Goal: Information Seeking & Learning: Find specific fact

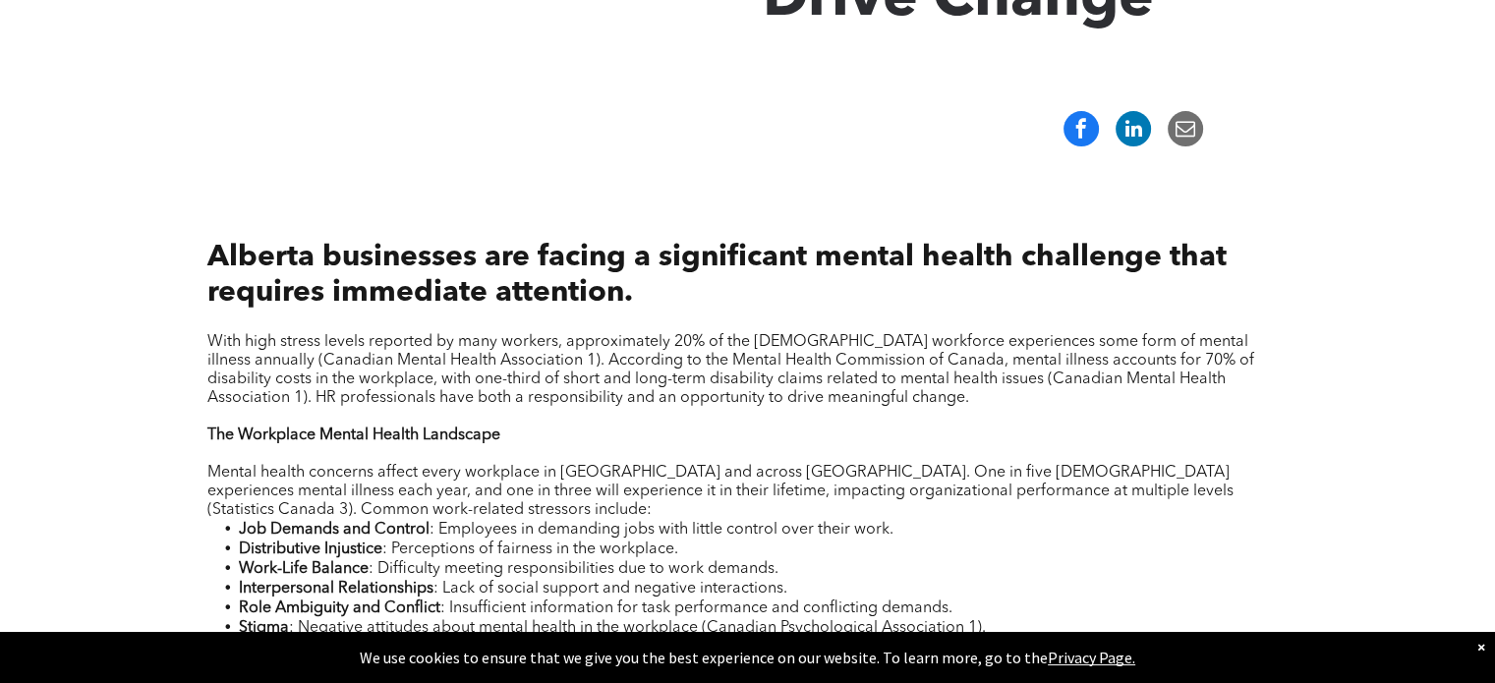
scroll to position [1258, 0]
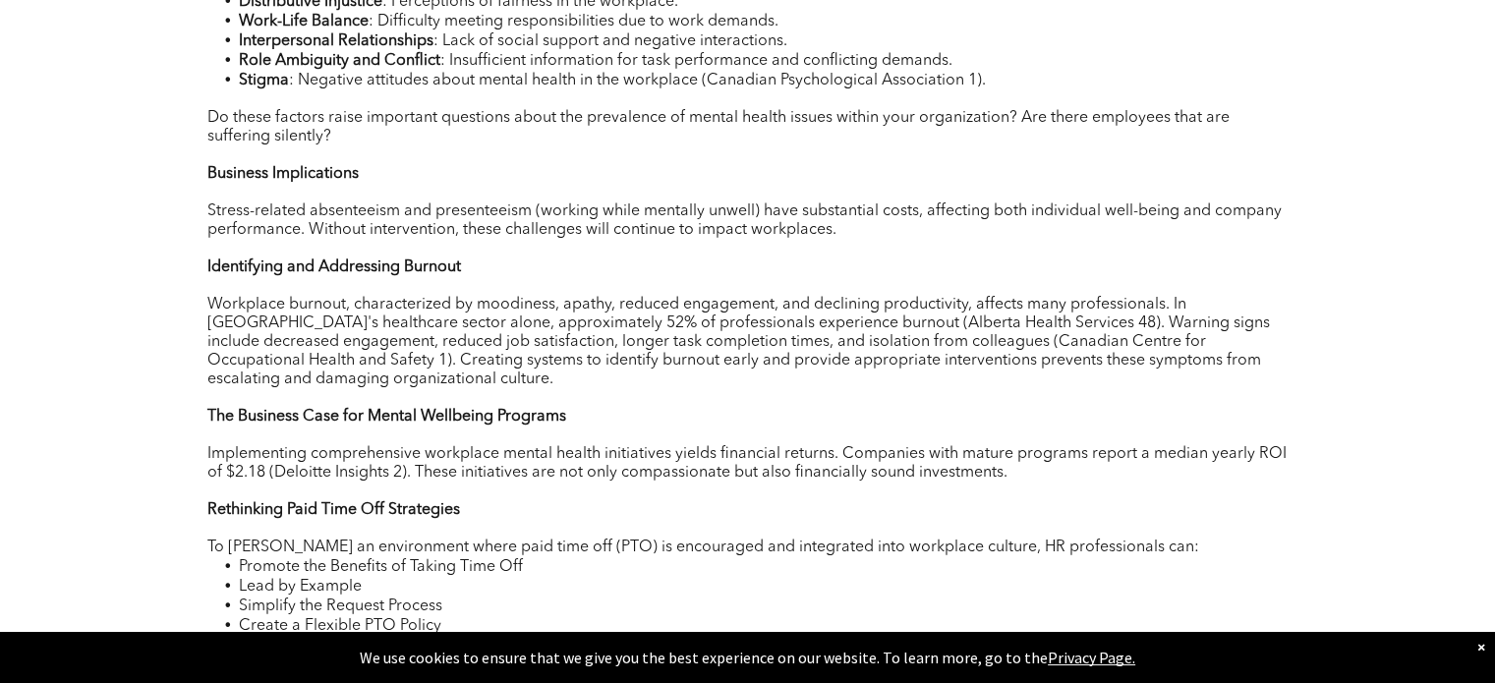
click at [843, 573] on li "Promote the Benefits of Taking Time Off" at bounding box center [764, 567] width 1050 height 20
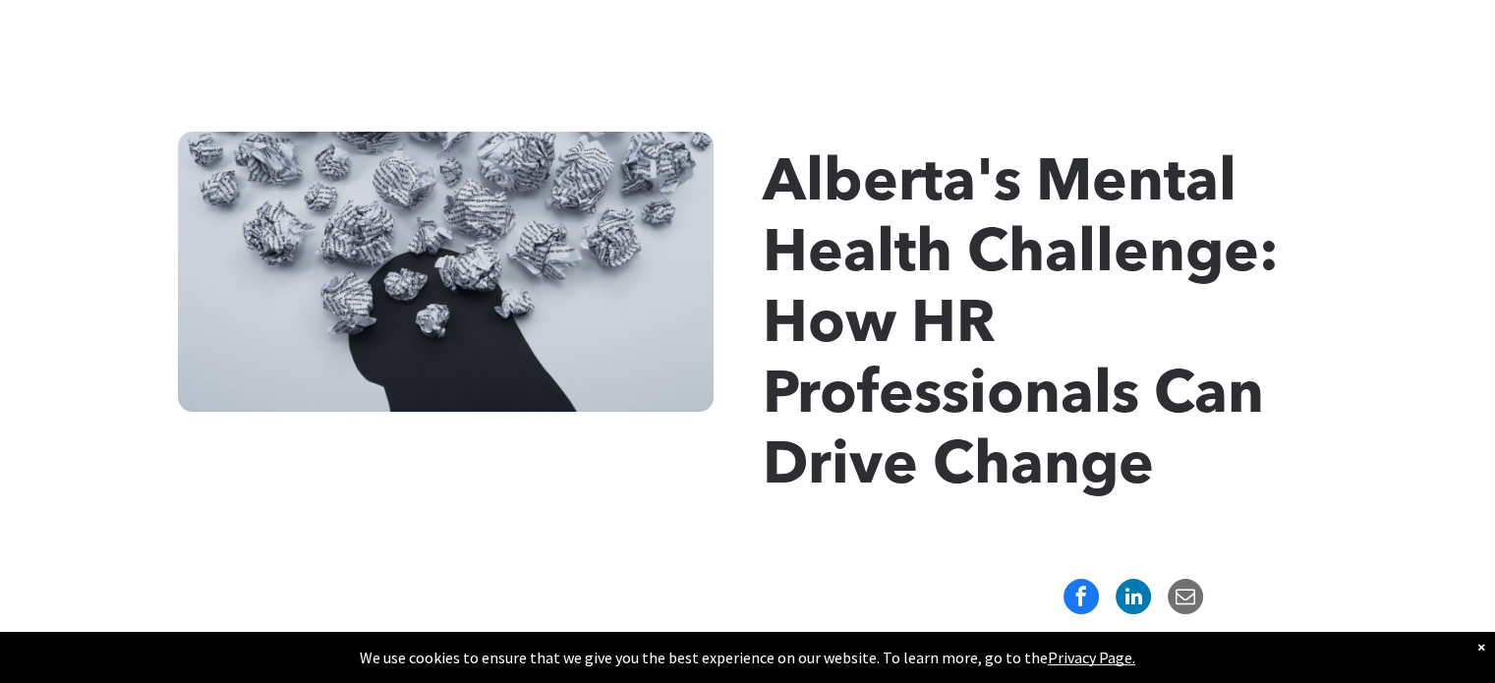
scroll to position [238, 0]
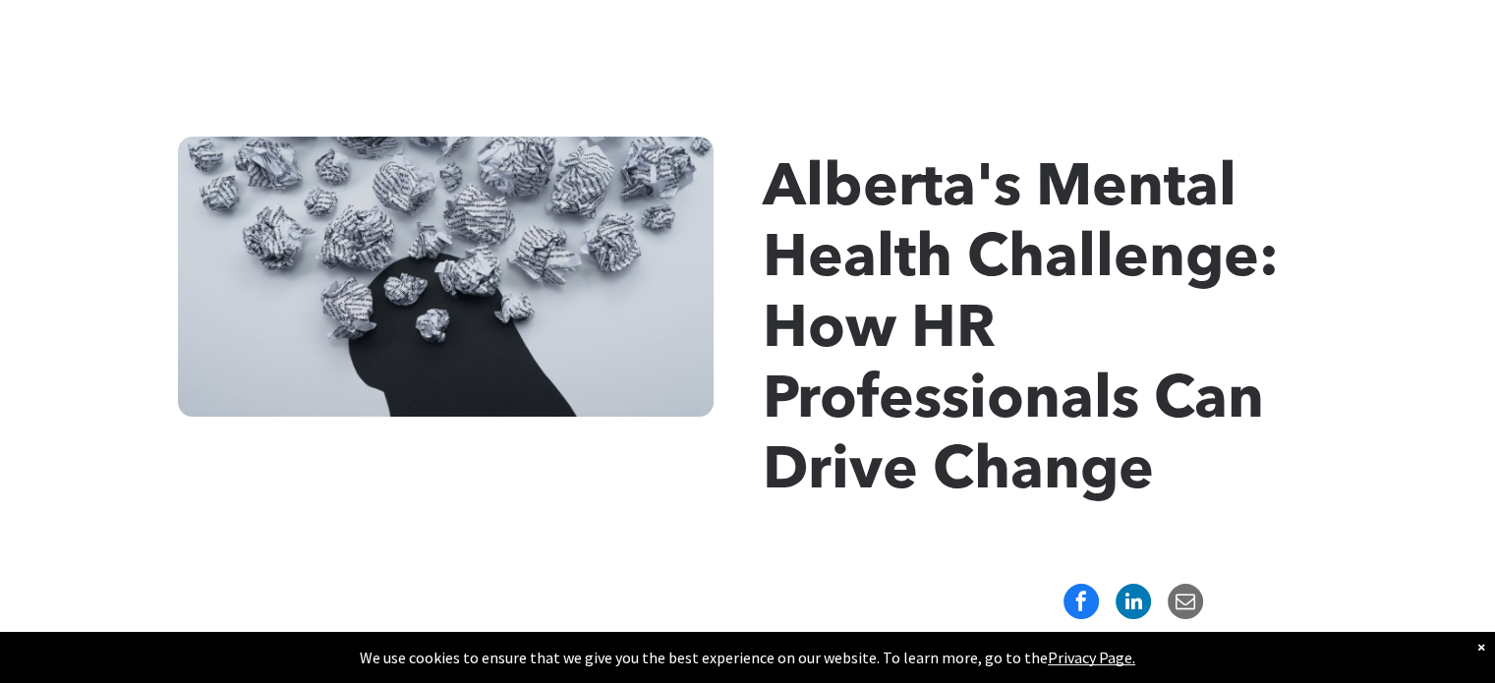
click at [904, 454] on span "Alberta's Mental Health Challenge: How HR Professionals Can Drive Change" at bounding box center [1021, 331] width 516 height 342
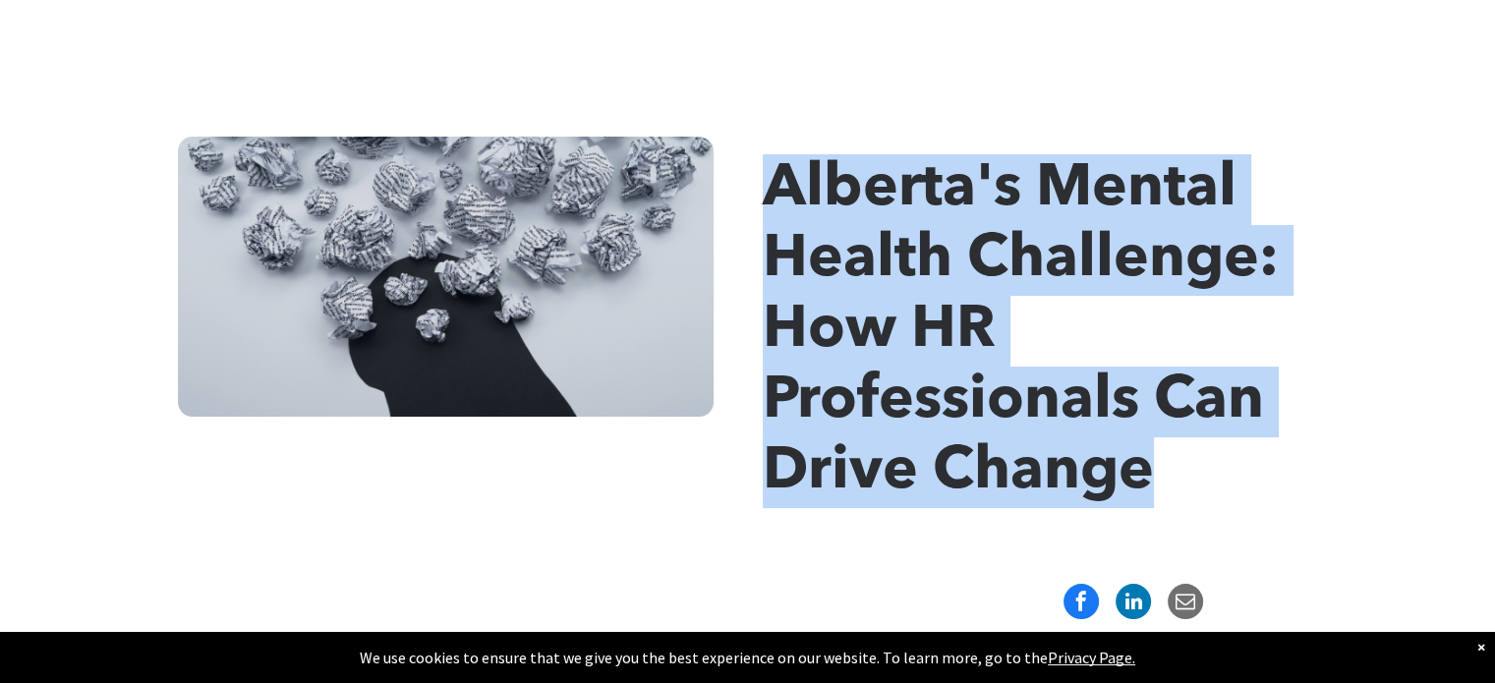
click at [904, 454] on span "Alberta's Mental Health Challenge: How HR Professionals Can Drive Change" at bounding box center [1021, 331] width 516 height 342
copy div "Alberta's Mental Health Challenge: How HR Professionals Can Drive Change"
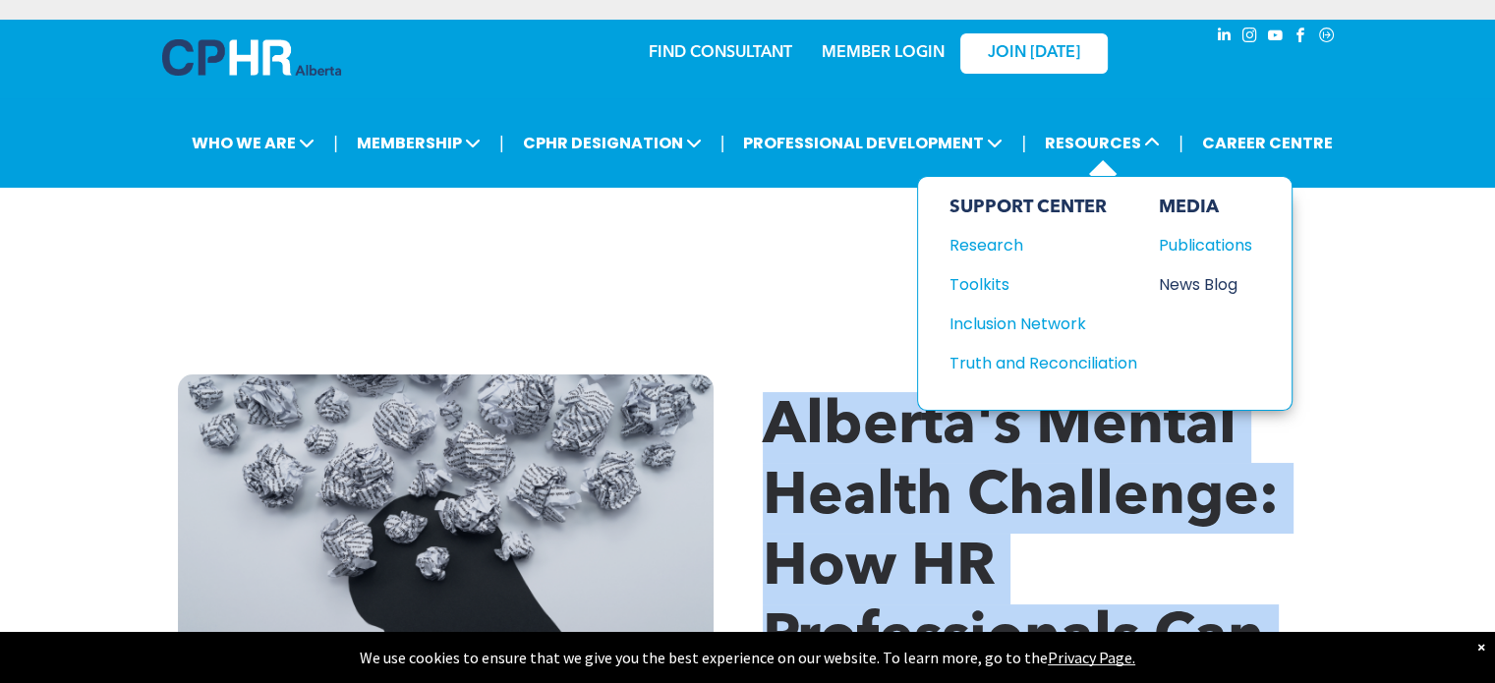
click at [1191, 273] on div "News Blog" at bounding box center [1201, 284] width 85 height 25
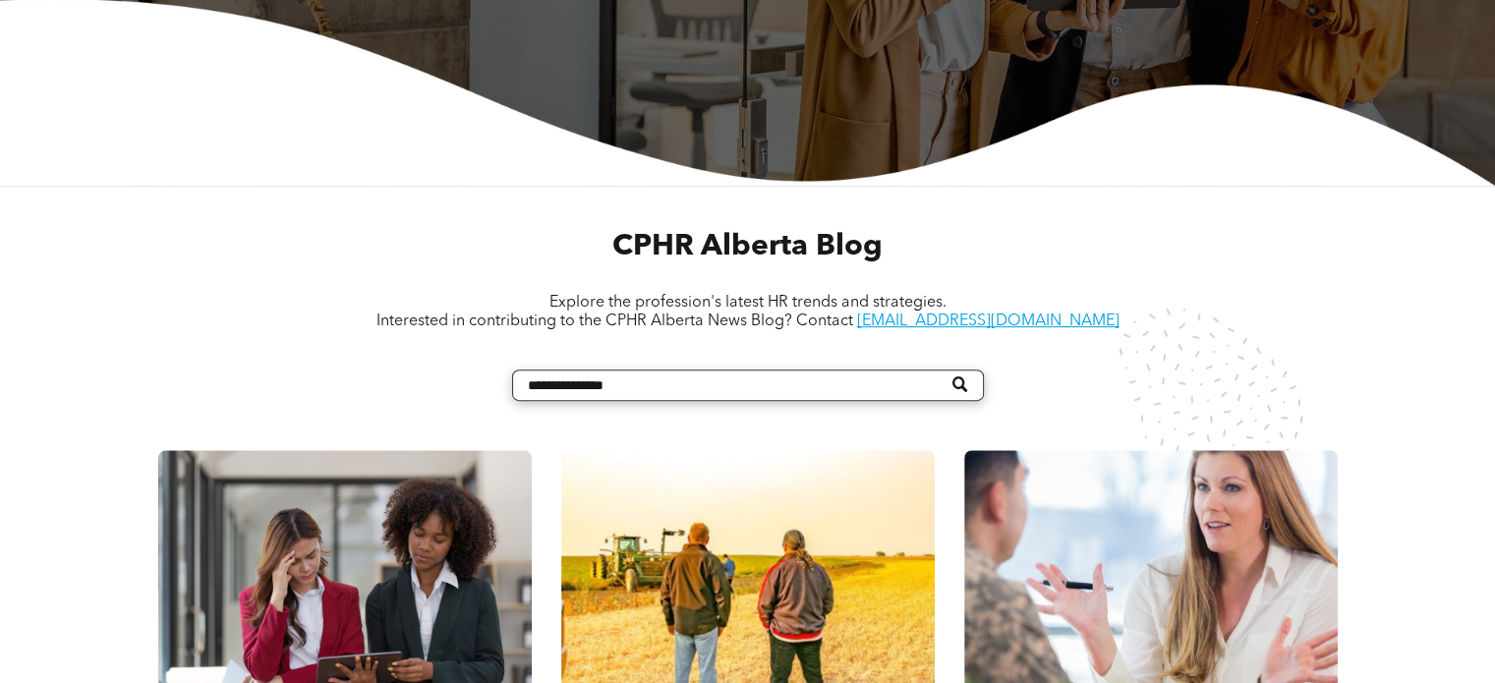
scroll to position [574, 0]
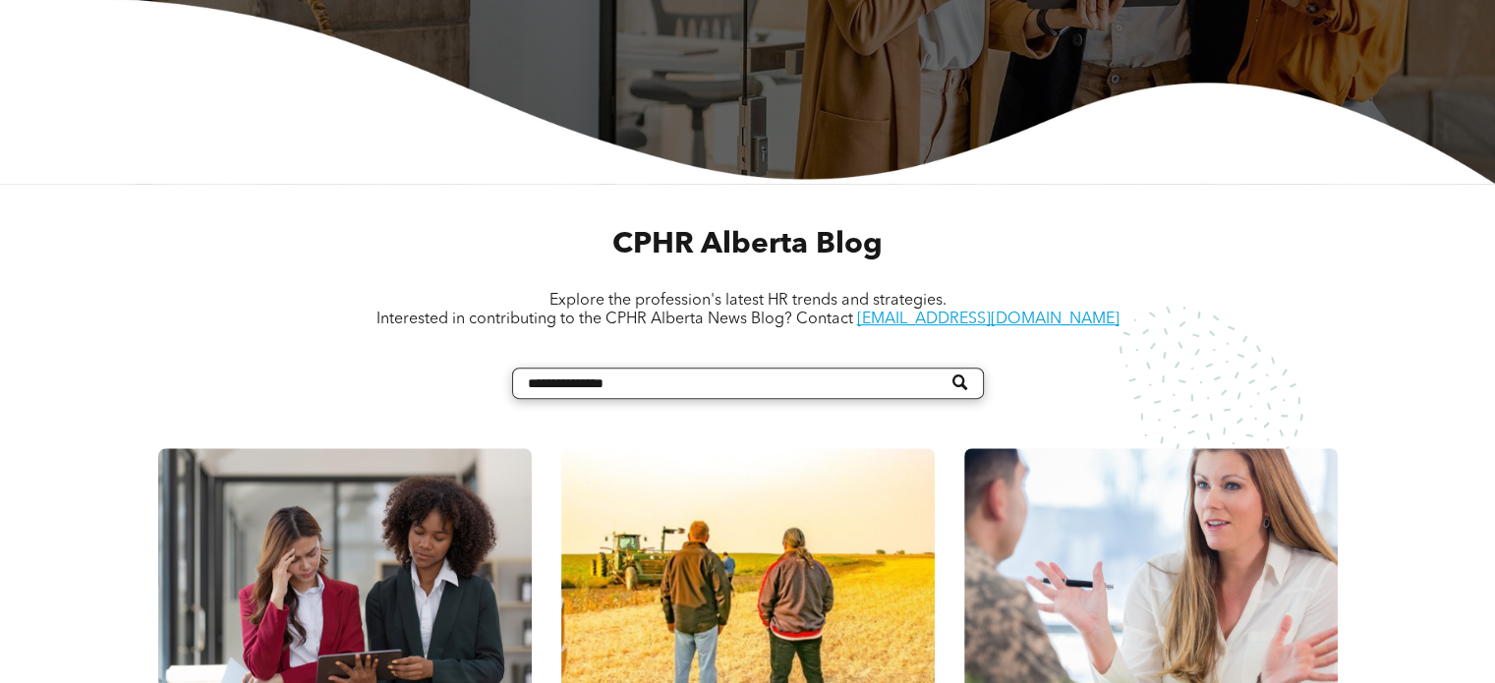
click at [865, 394] on input "Search" at bounding box center [748, 383] width 472 height 31
type input "*****"
